Goal: Complete application form

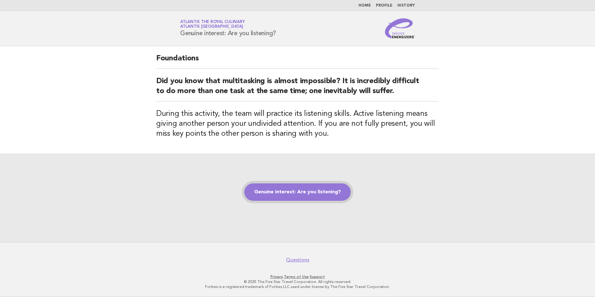
click at [332, 195] on link "Genuine interest: Are you listening?" at bounding box center [297, 191] width 106 height 17
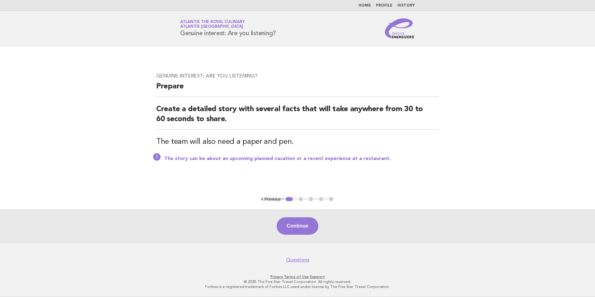
click at [295, 235] on div "Continue" at bounding box center [297, 225] width 595 height 33
click at [294, 225] on button "Continue" at bounding box center [297, 225] width 41 height 17
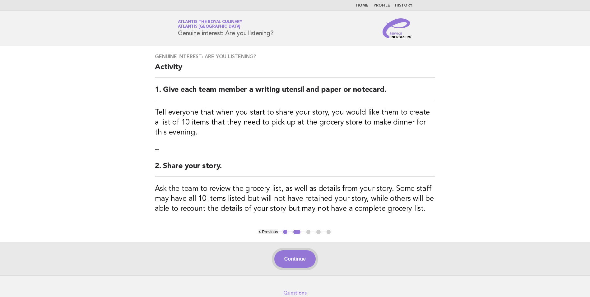
click at [304, 260] on button "Continue" at bounding box center [294, 258] width 41 height 17
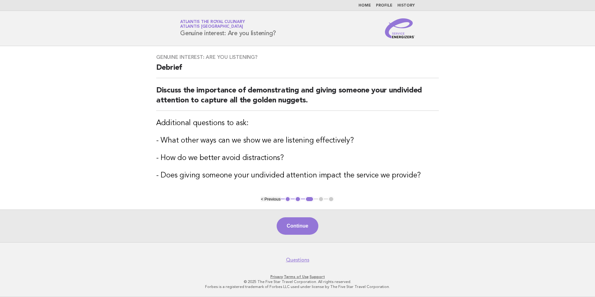
click at [295, 226] on button "Continue" at bounding box center [297, 225] width 41 height 17
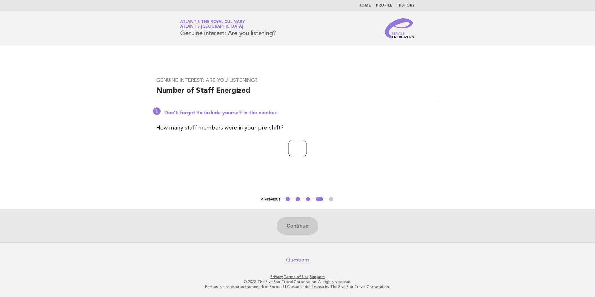
click at [288, 150] on input "number" at bounding box center [297, 148] width 19 height 17
type input "*"
click at [302, 227] on button "Continue" at bounding box center [297, 225] width 41 height 17
